Goal: Complete application form: Complete application form

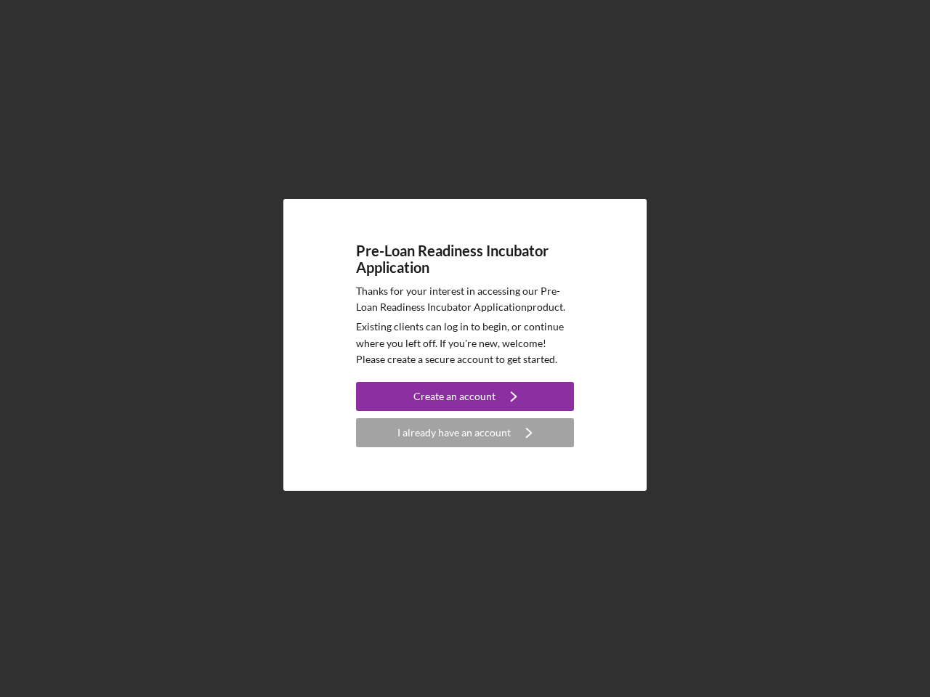
click at [465, 349] on p "Existing clients can log in to begin, or continue where you left off. If you're…" at bounding box center [465, 343] width 218 height 49
click at [465, 397] on div "Create an account" at bounding box center [454, 396] width 82 height 29
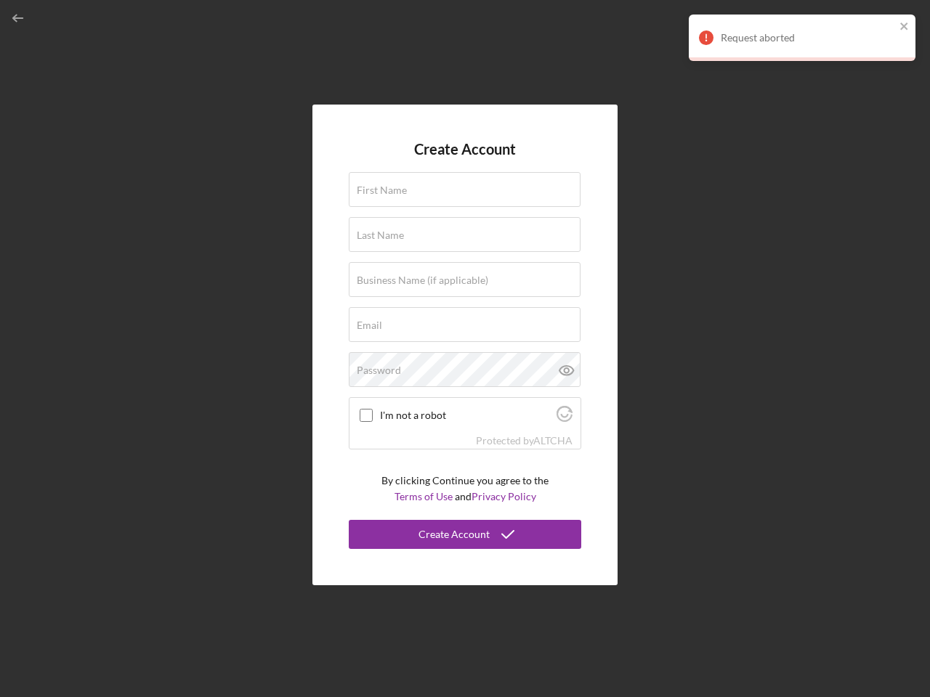
click at [465, 433] on div "Protected by [PERSON_NAME]" at bounding box center [464, 441] width 231 height 16
